Goal: Use online tool/utility: Utilize a website feature to perform a specific function

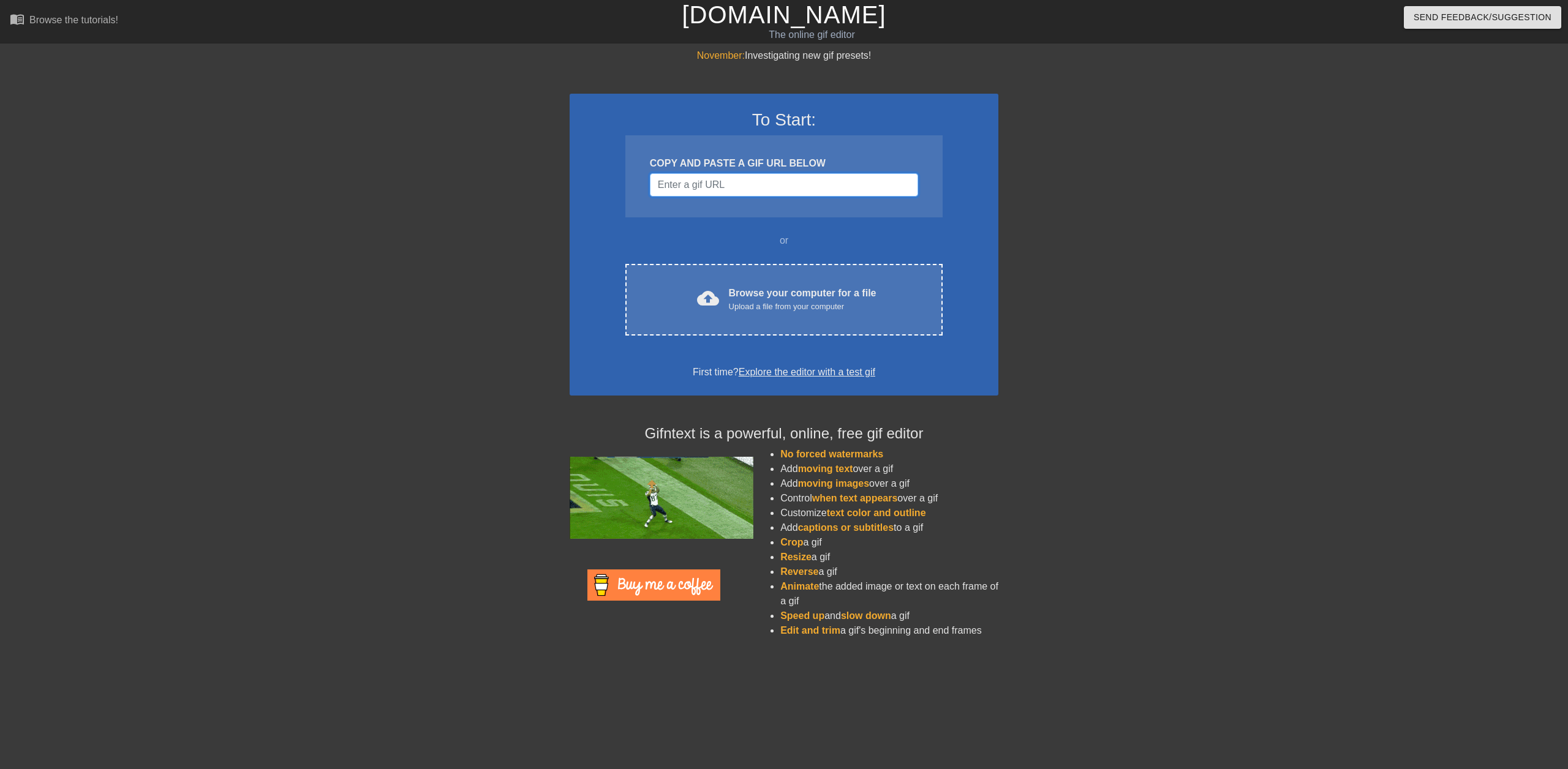
click at [682, 195] on input "Username" at bounding box center [784, 184] width 268 height 23
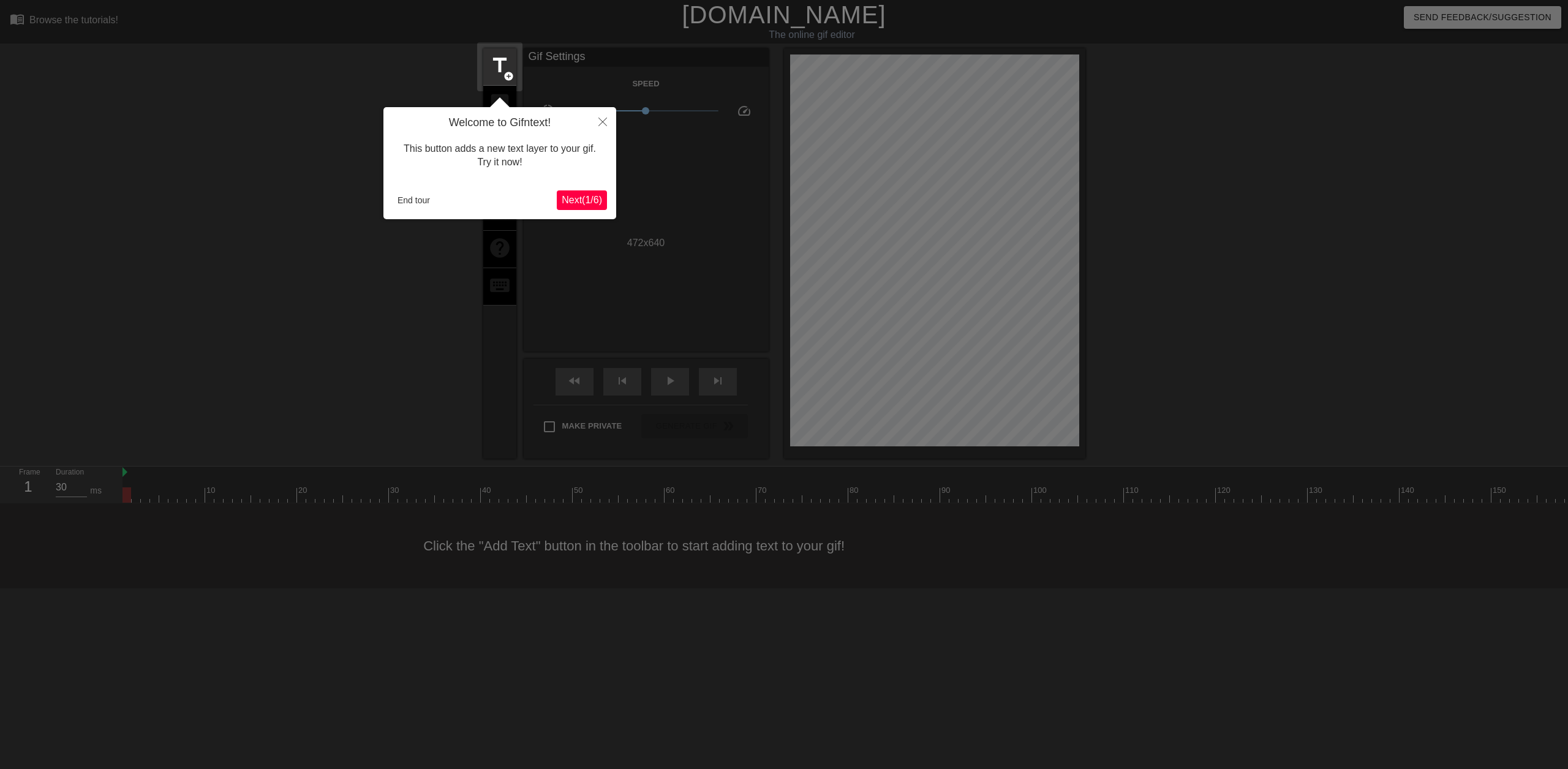
click at [576, 204] on span "Next ( 1 / 6 )" at bounding box center [582, 199] width 40 height 10
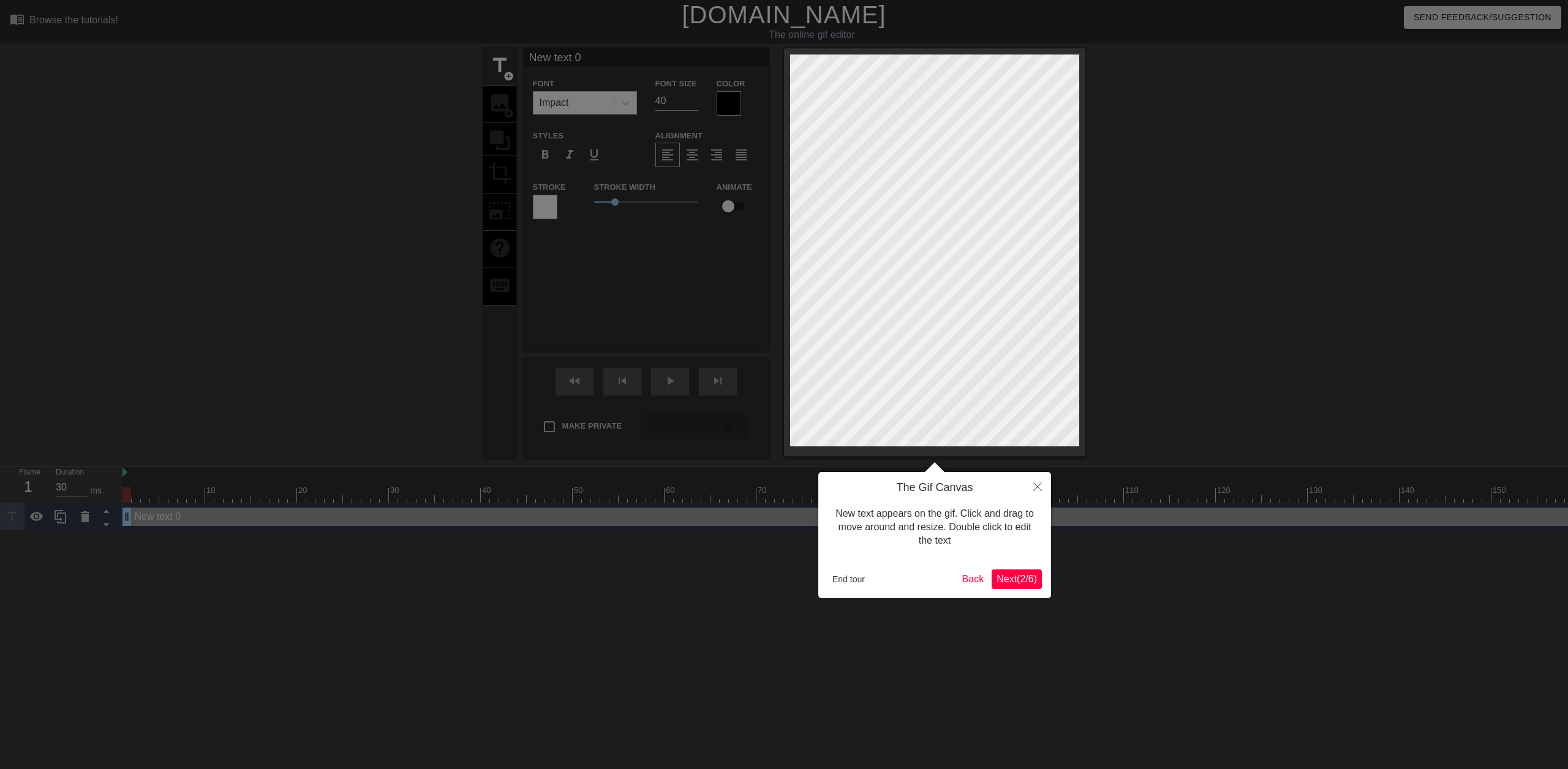
click at [1016, 574] on span "Next ( 2 / 6 )" at bounding box center [1017, 578] width 40 height 10
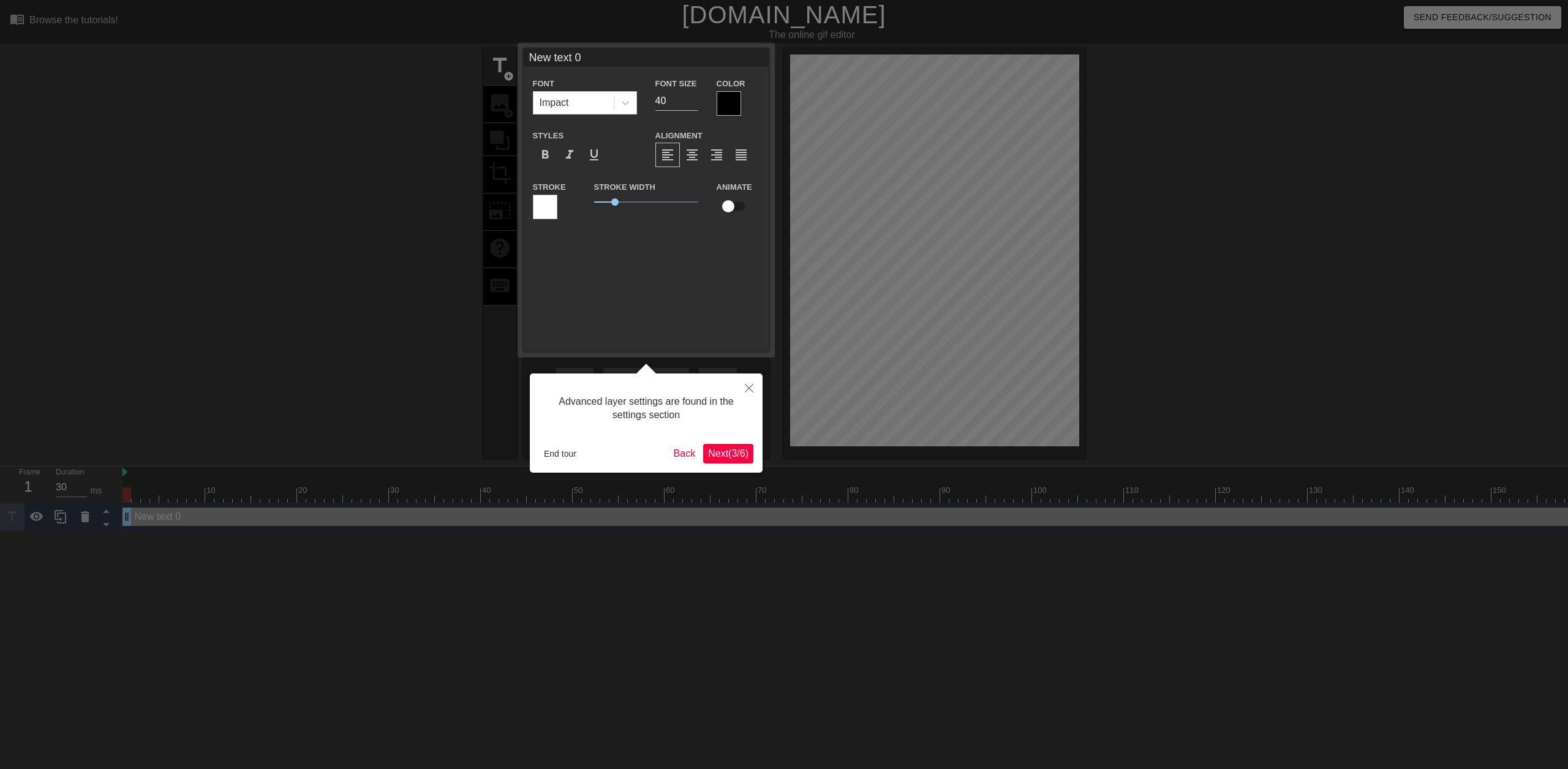
click at [728, 454] on span "Next ( 3 / 6 )" at bounding box center [728, 452] width 40 height 10
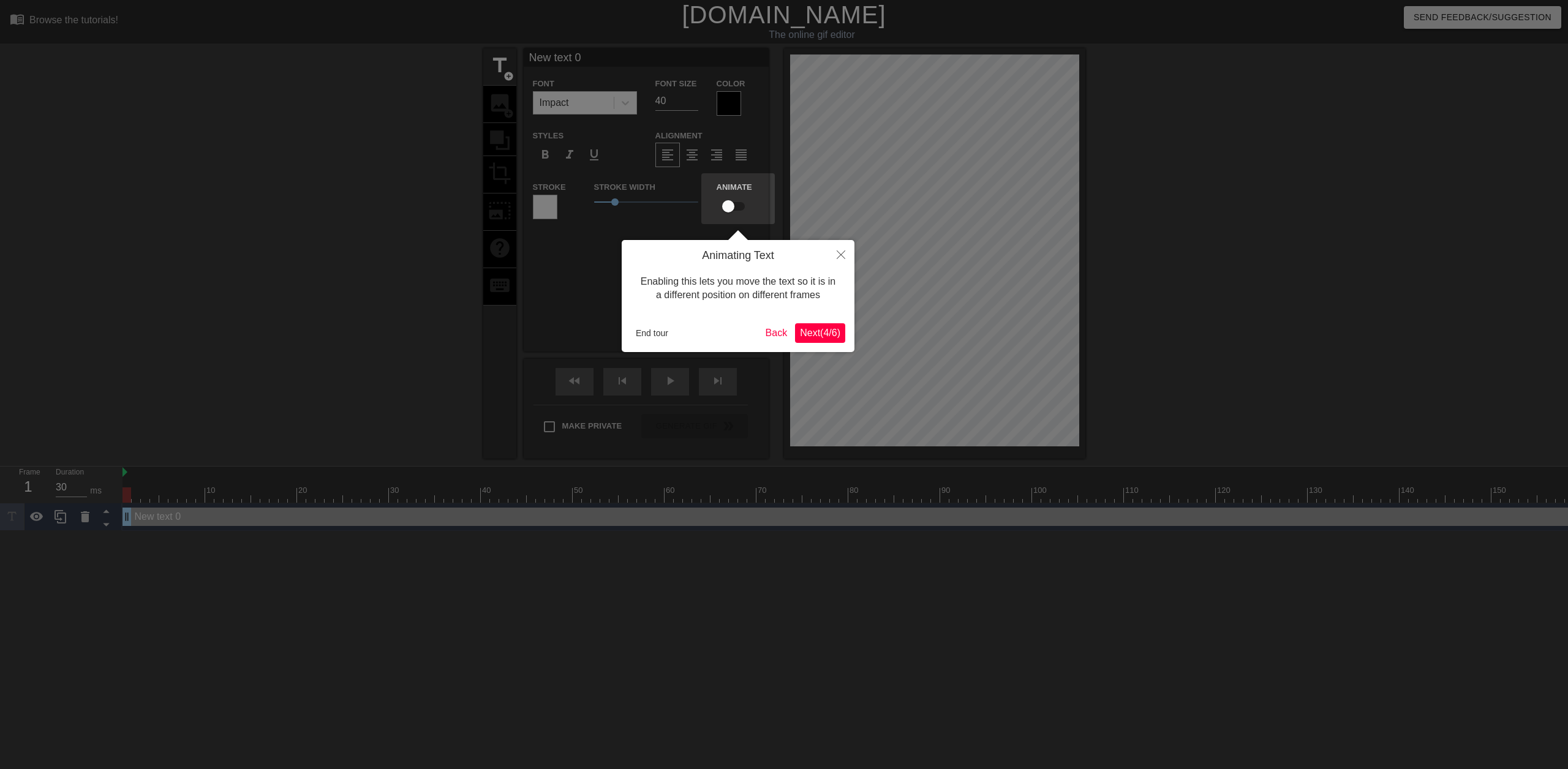
click at [806, 330] on span "Next ( 4 / 6 )" at bounding box center [820, 332] width 40 height 10
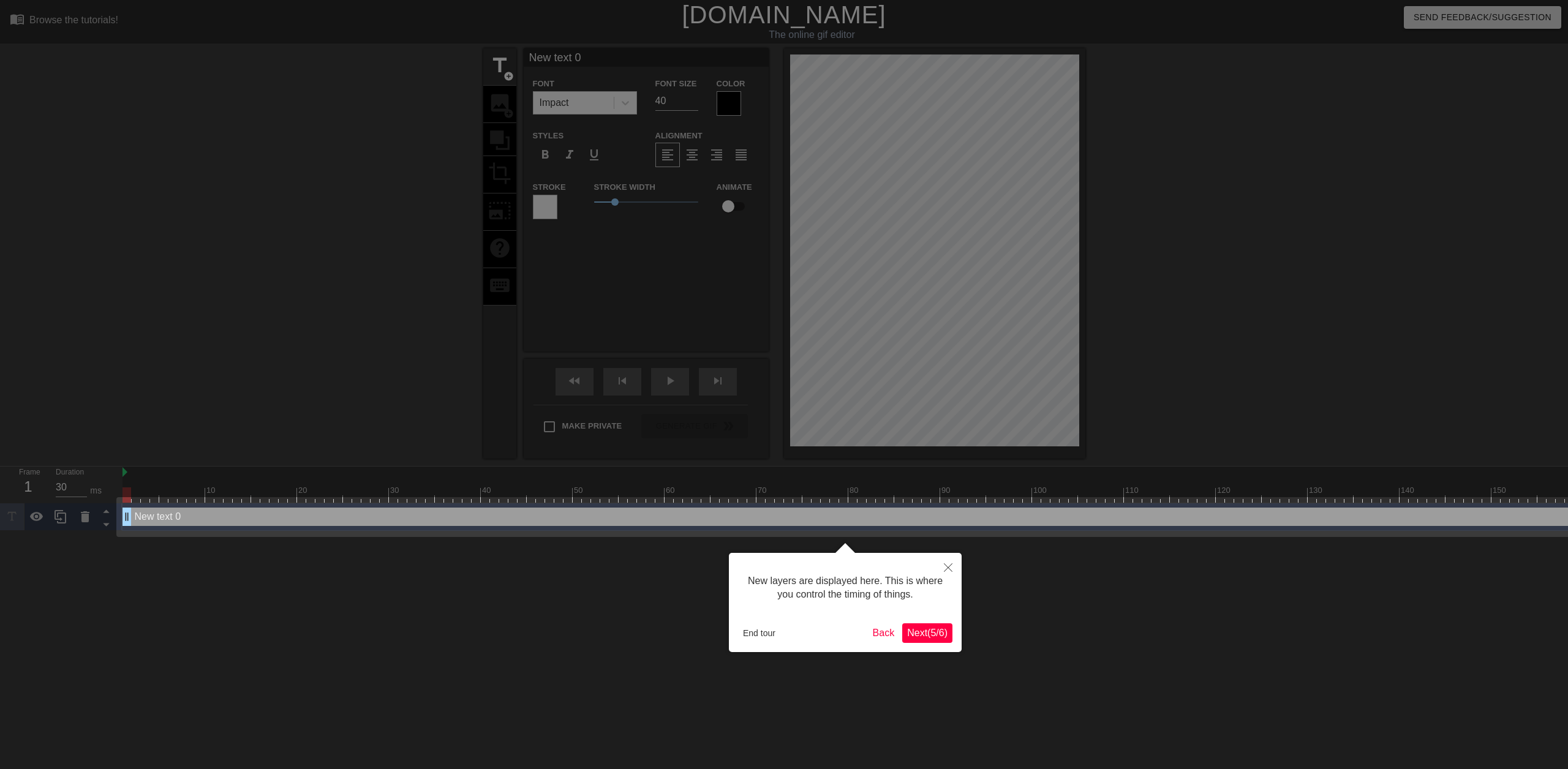
click at [940, 633] on span "Next ( 5 / 6 )" at bounding box center [927, 632] width 40 height 10
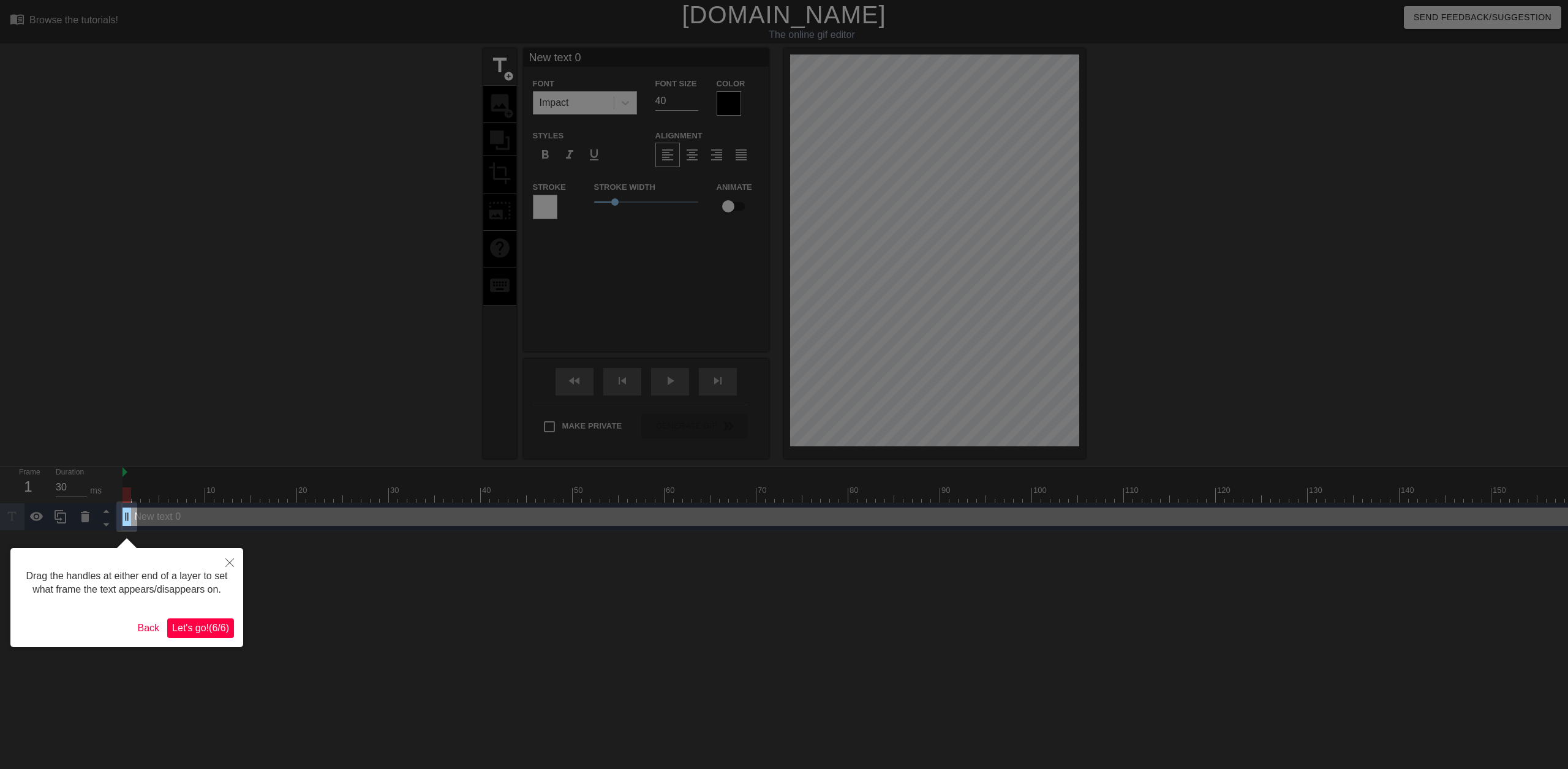
click at [215, 633] on span "Let's go! ( 6 / 6 )" at bounding box center [201, 628] width 57 height 10
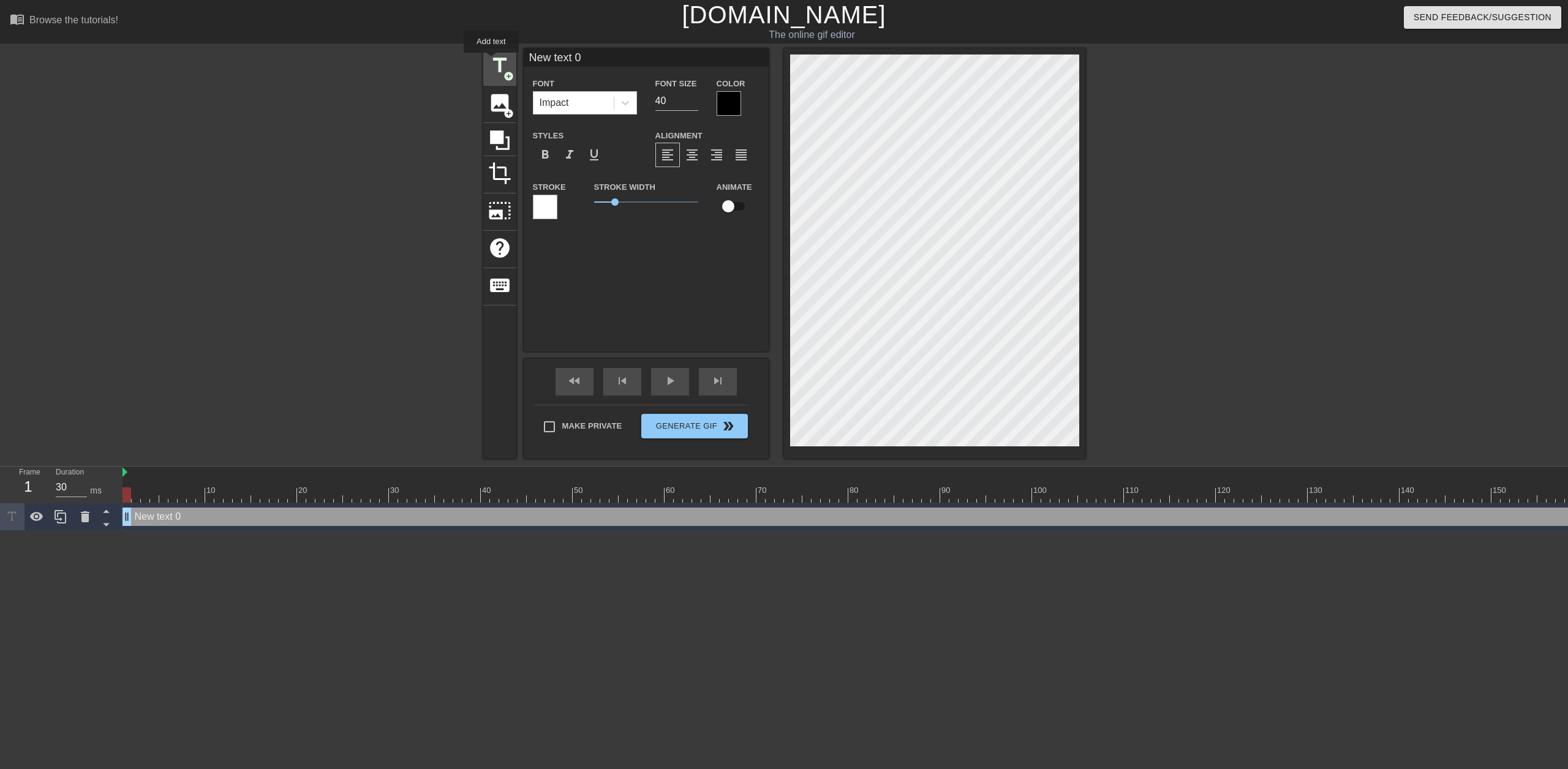
click at [491, 61] on span "title" at bounding box center [499, 65] width 23 height 23
type input "New text 1"
click at [622, 108] on icon at bounding box center [625, 102] width 12 height 12
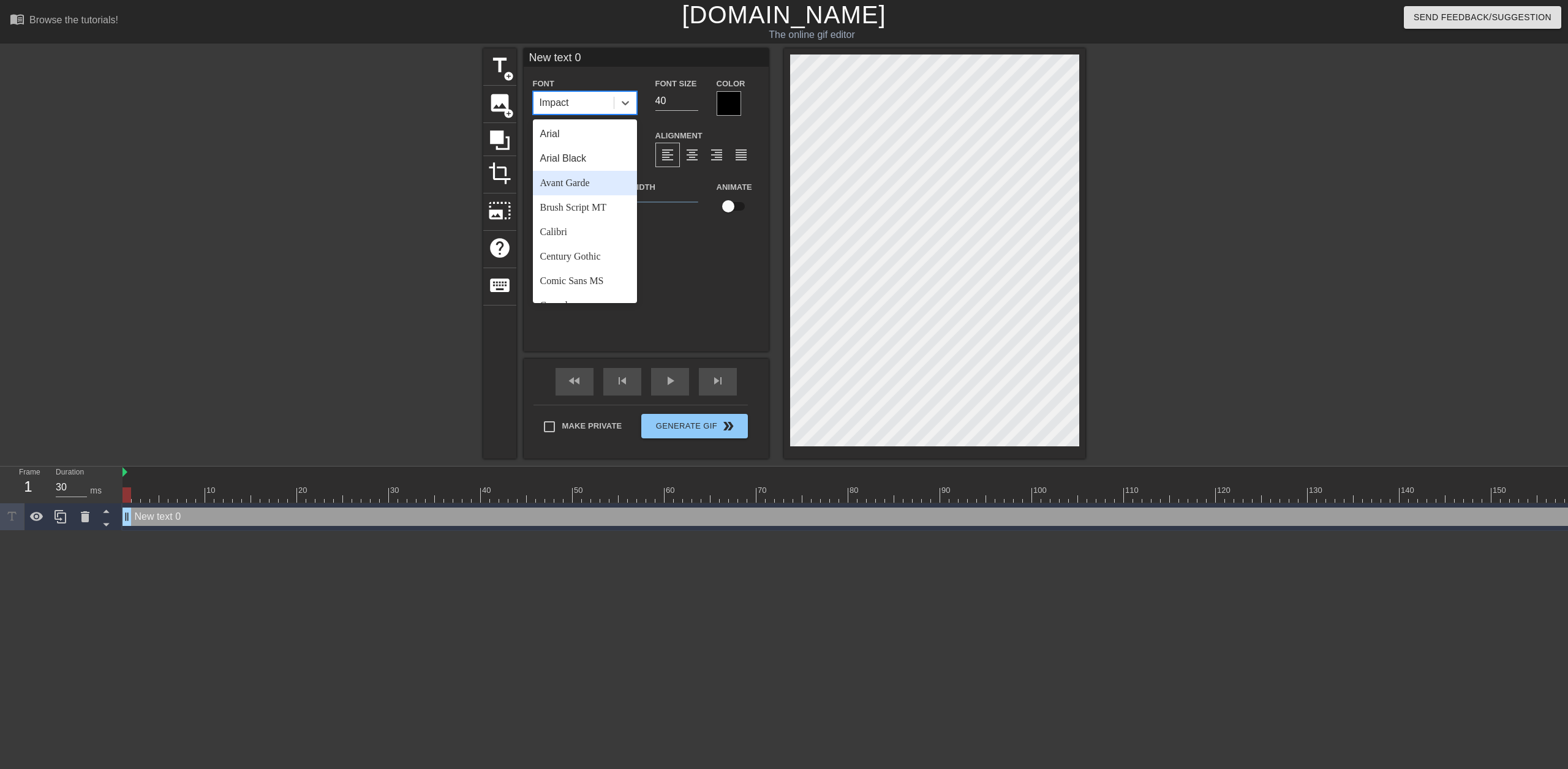
click at [579, 172] on div "Avant Garde" at bounding box center [585, 183] width 104 height 25
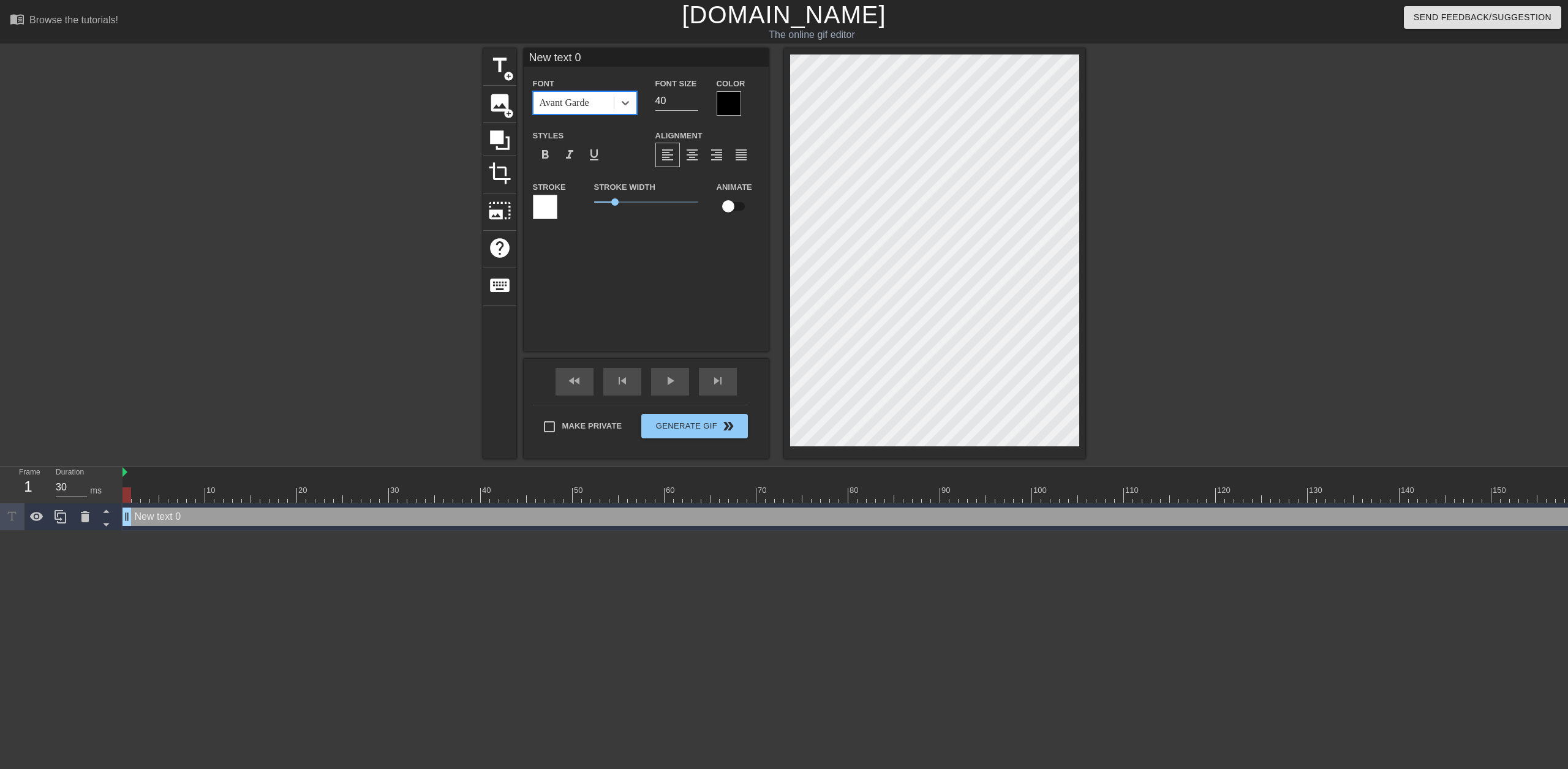
click at [610, 106] on div "Avant Garde" at bounding box center [573, 103] width 80 height 22
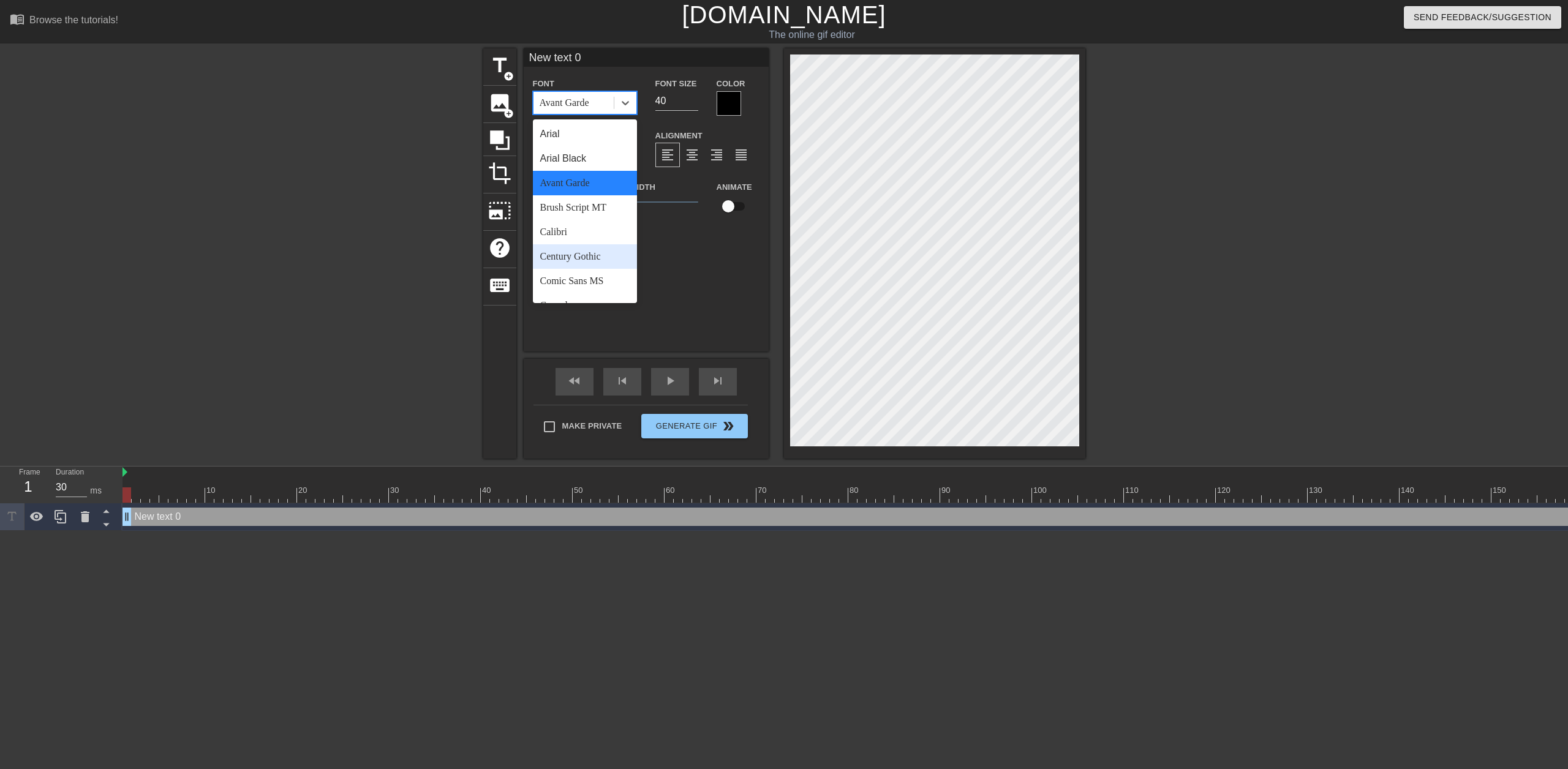
click at [603, 258] on div "Century Gothic" at bounding box center [585, 256] width 104 height 25
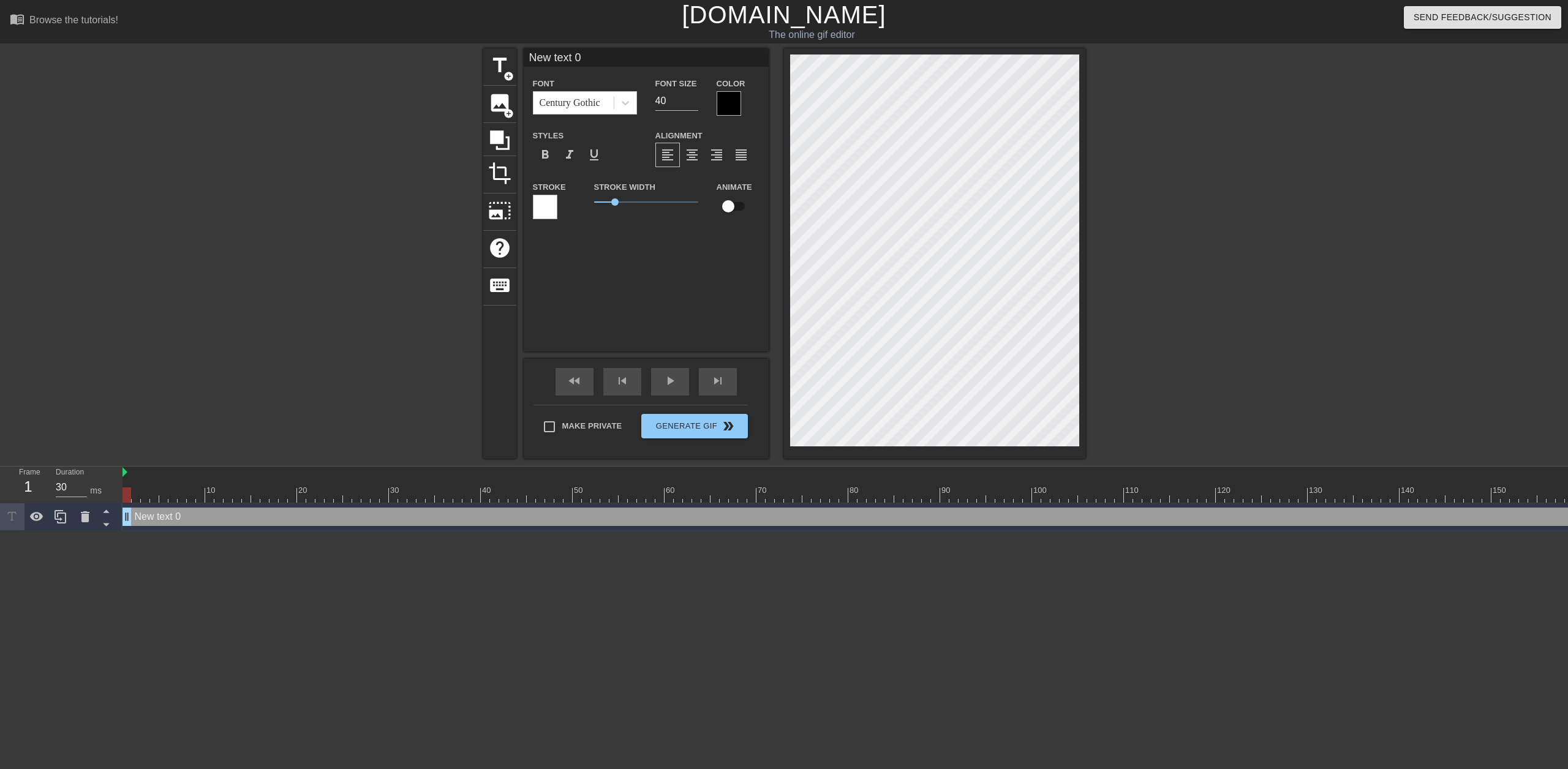
click at [596, 89] on div "Font Century Gothic" at bounding box center [585, 95] width 104 height 39
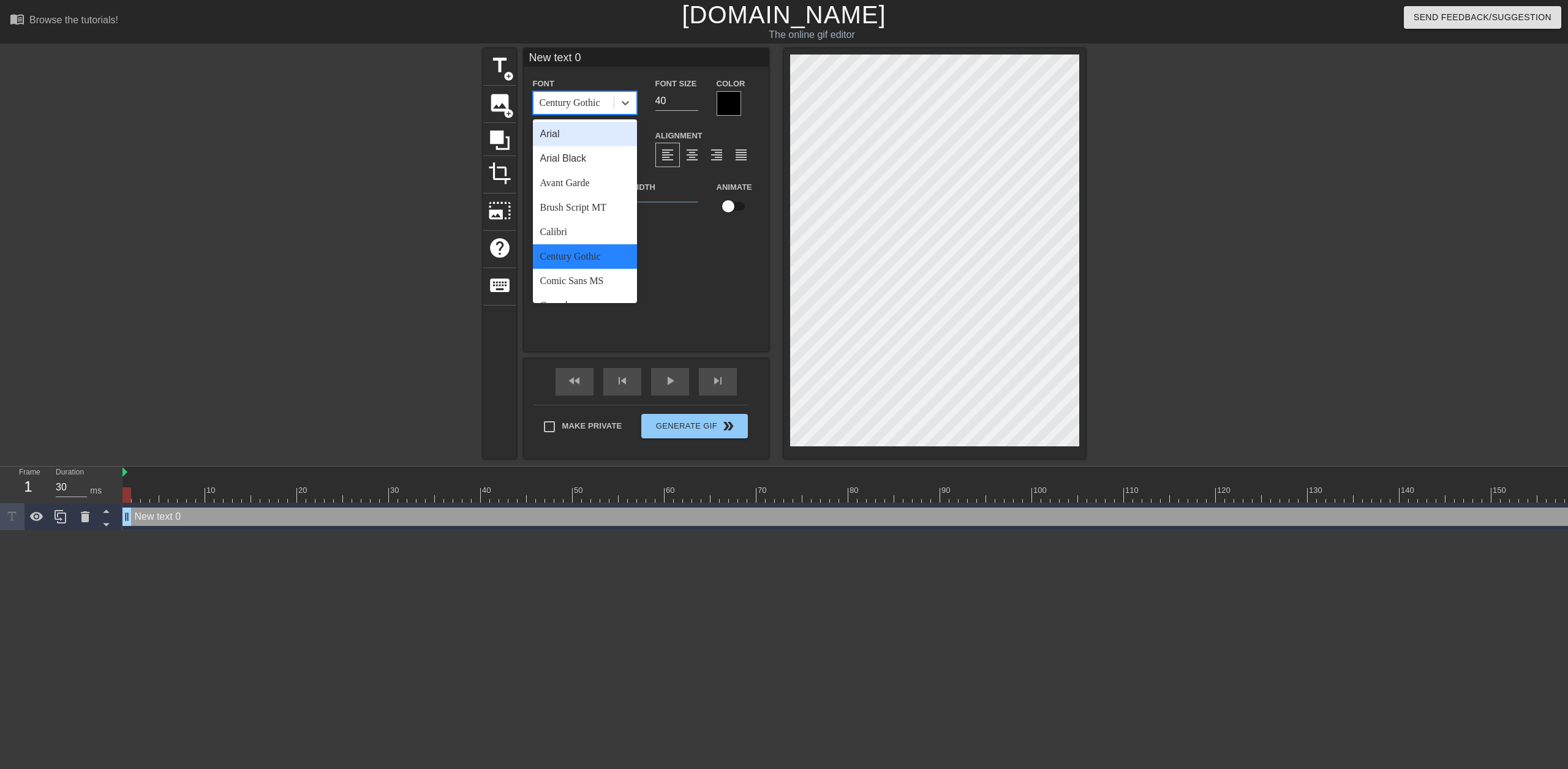
click at [600, 102] on div "Century Gothic" at bounding box center [570, 103] width 61 height 15
click at [577, 137] on div "Impact" at bounding box center [585, 136] width 104 height 25
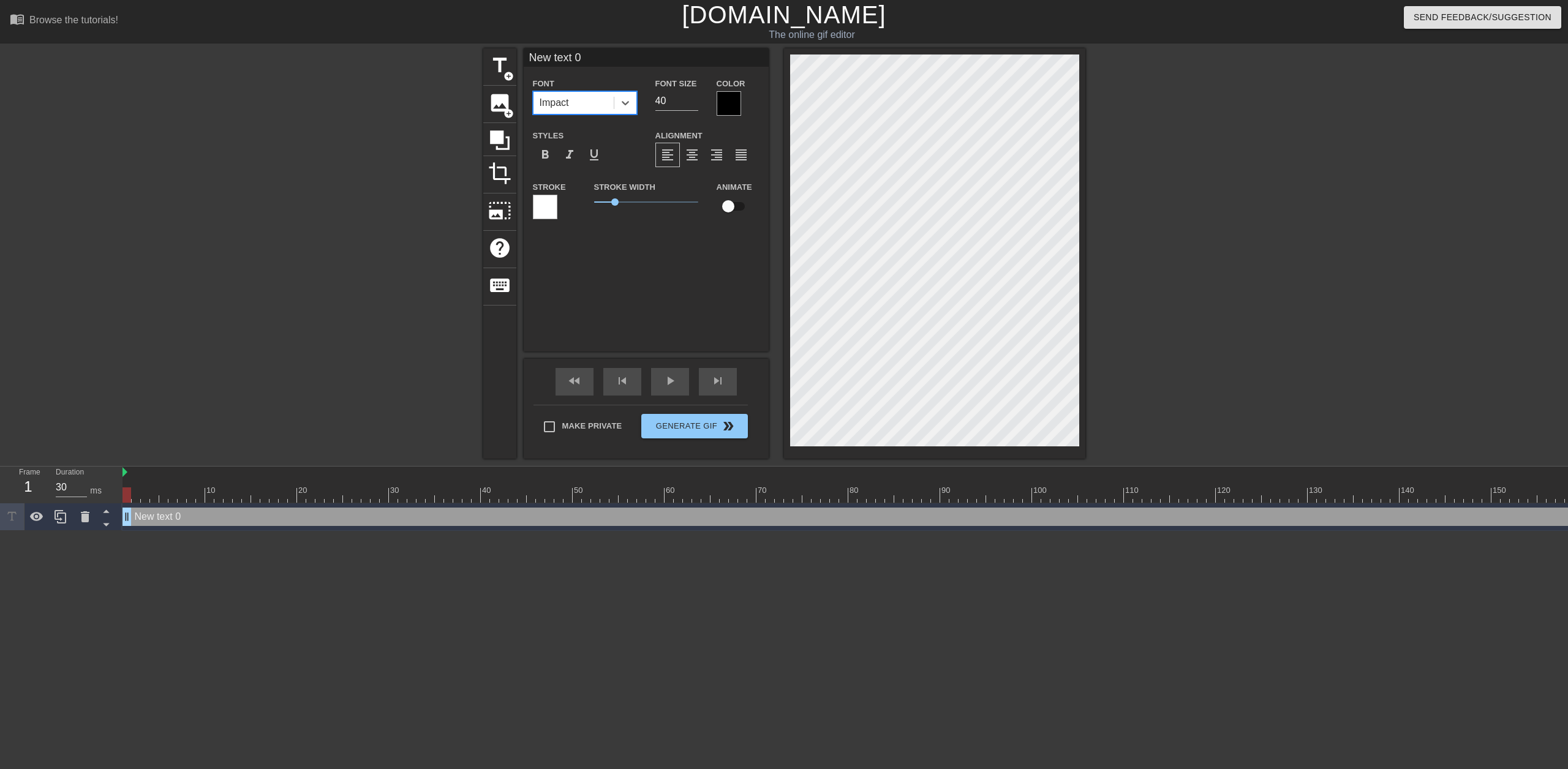
click at [546, 206] on div at bounding box center [545, 206] width 25 height 25
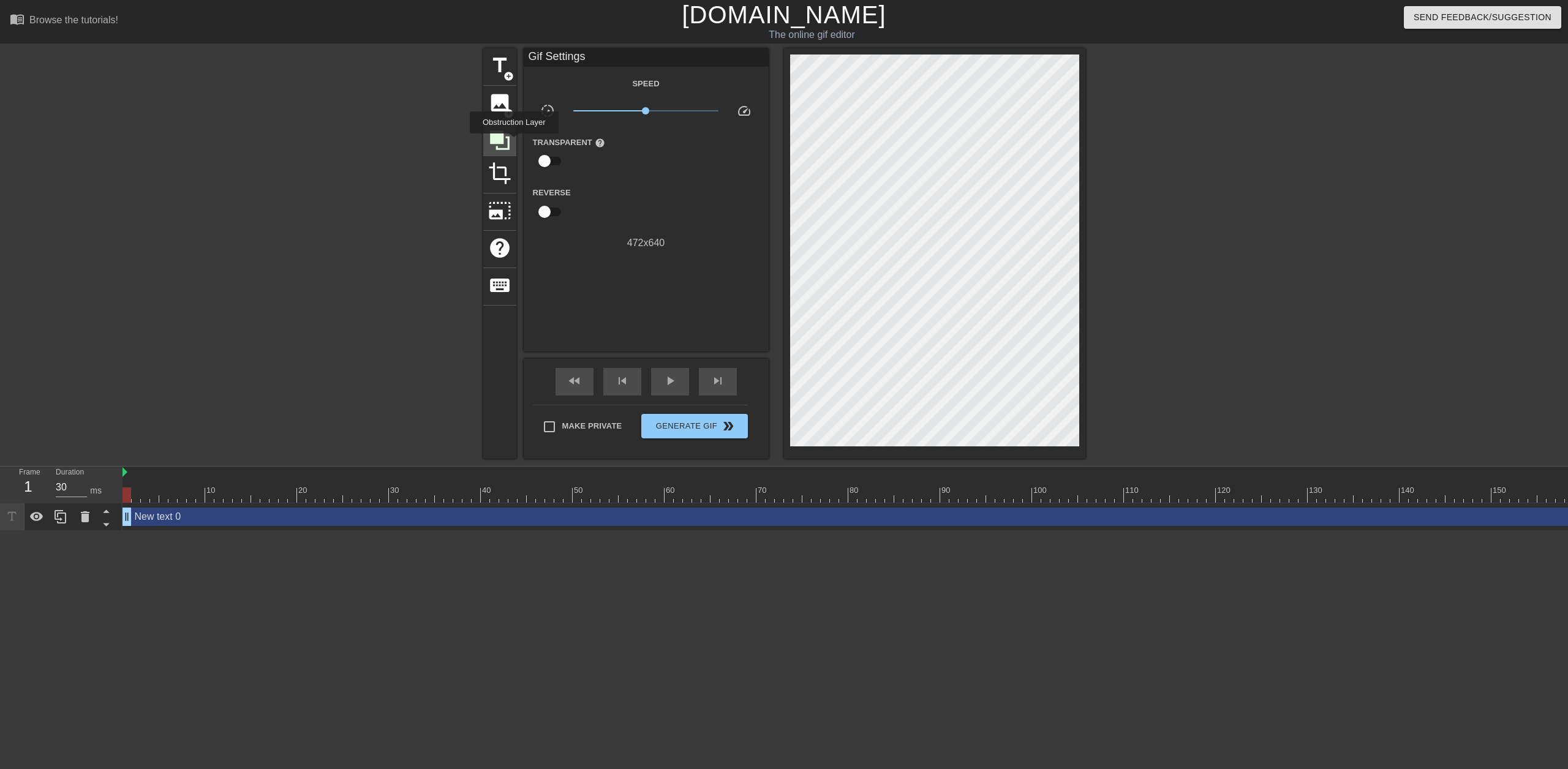
click at [512, 139] on div at bounding box center [499, 139] width 33 height 33
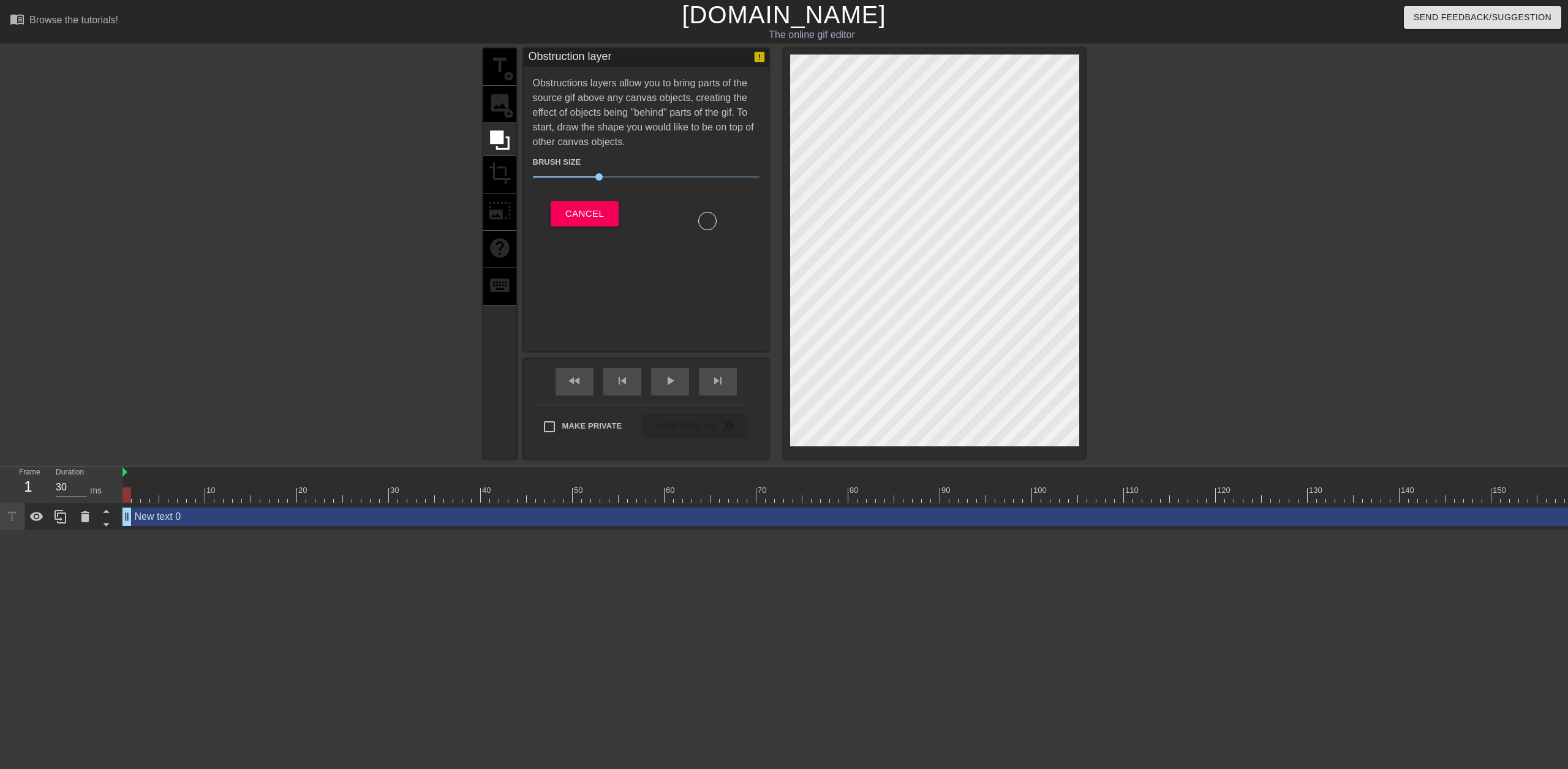
click at [500, 104] on div "title add_circle image add_circle crop photo_size_select_large help keyboard" at bounding box center [499, 253] width 33 height 410
click at [563, 215] on button "Cancel" at bounding box center [585, 214] width 68 height 26
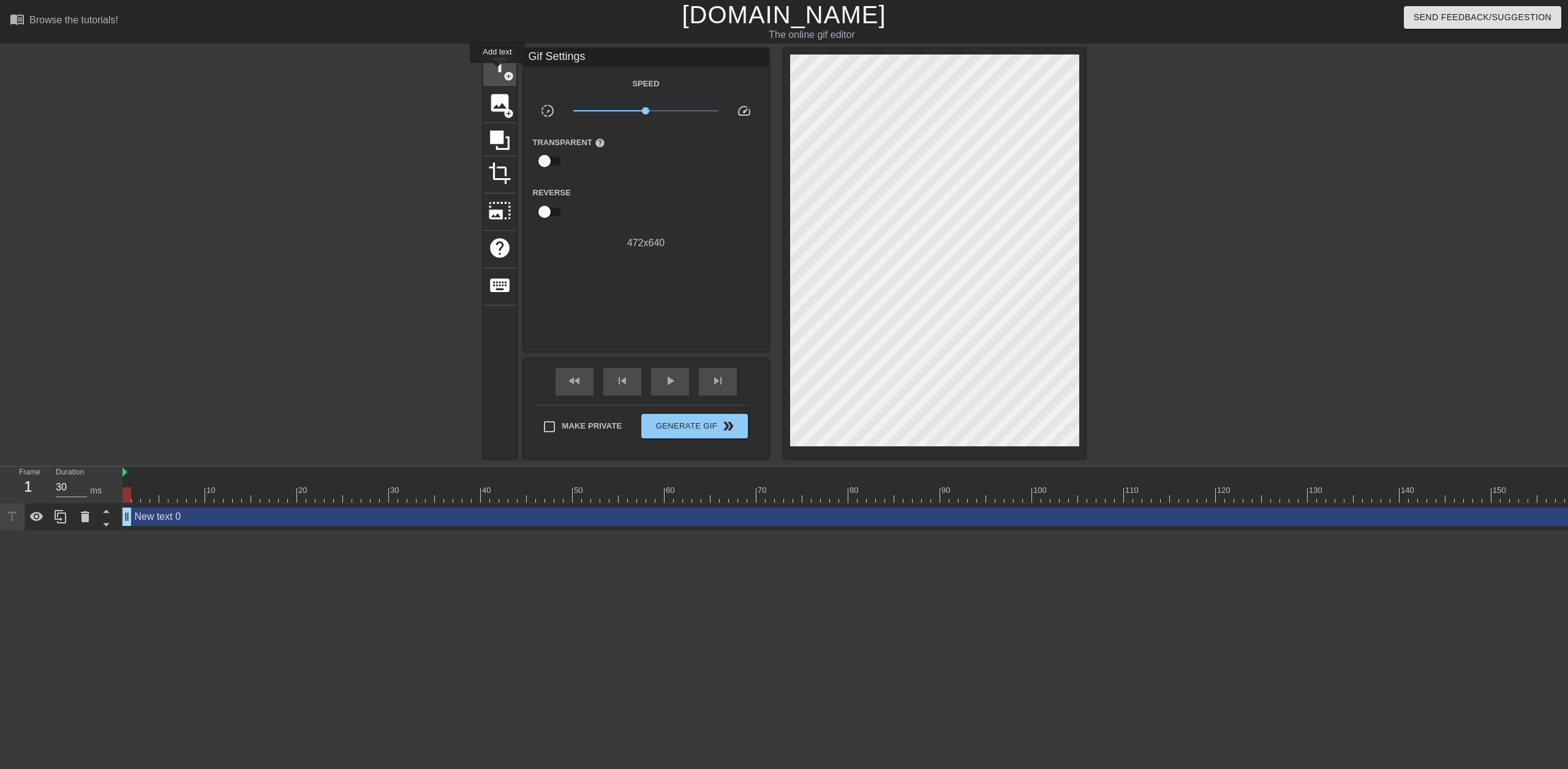
click at [498, 72] on span "title" at bounding box center [499, 65] width 23 height 23
